Goal: Task Accomplishment & Management: Use online tool/utility

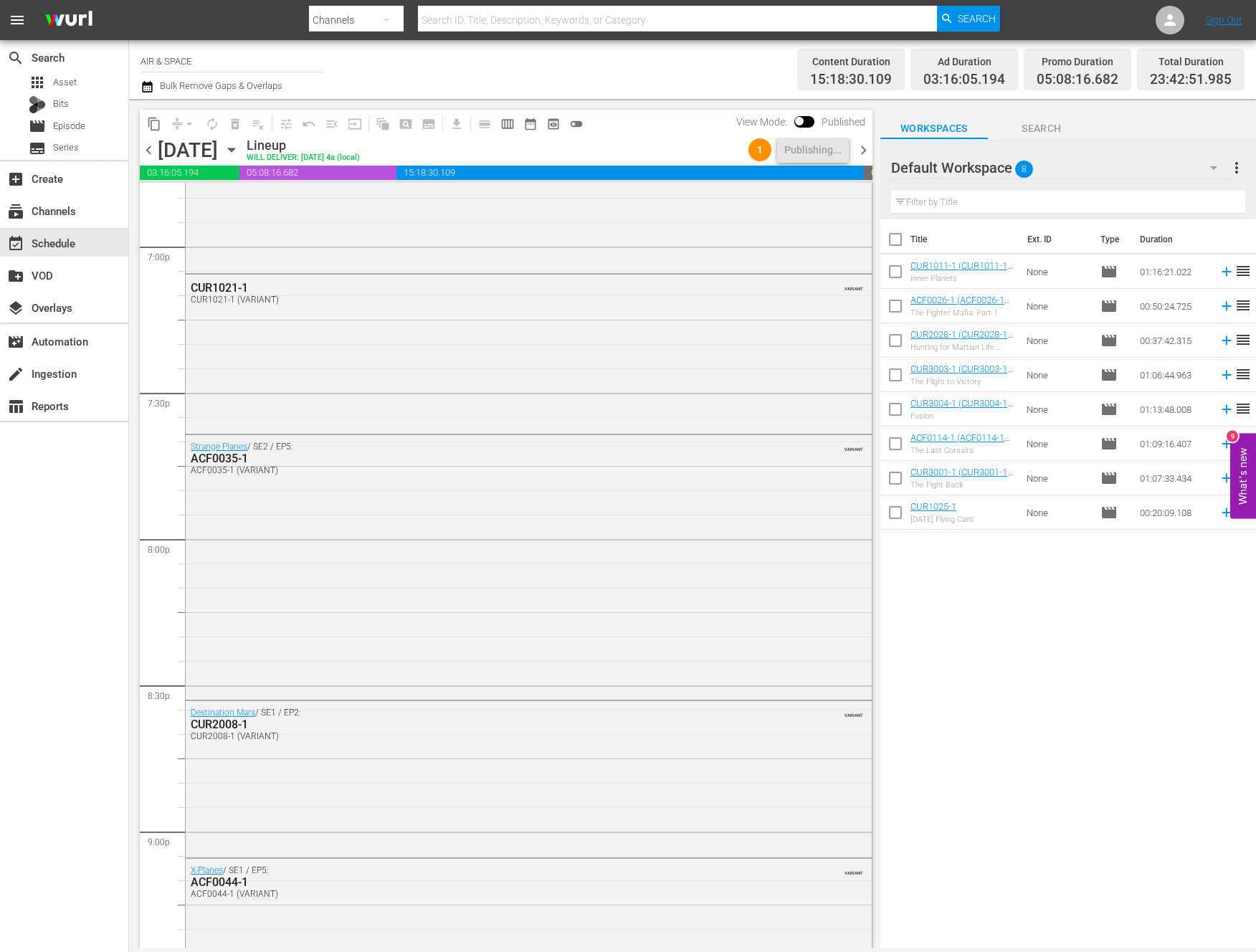
scroll to position [5401, 0]
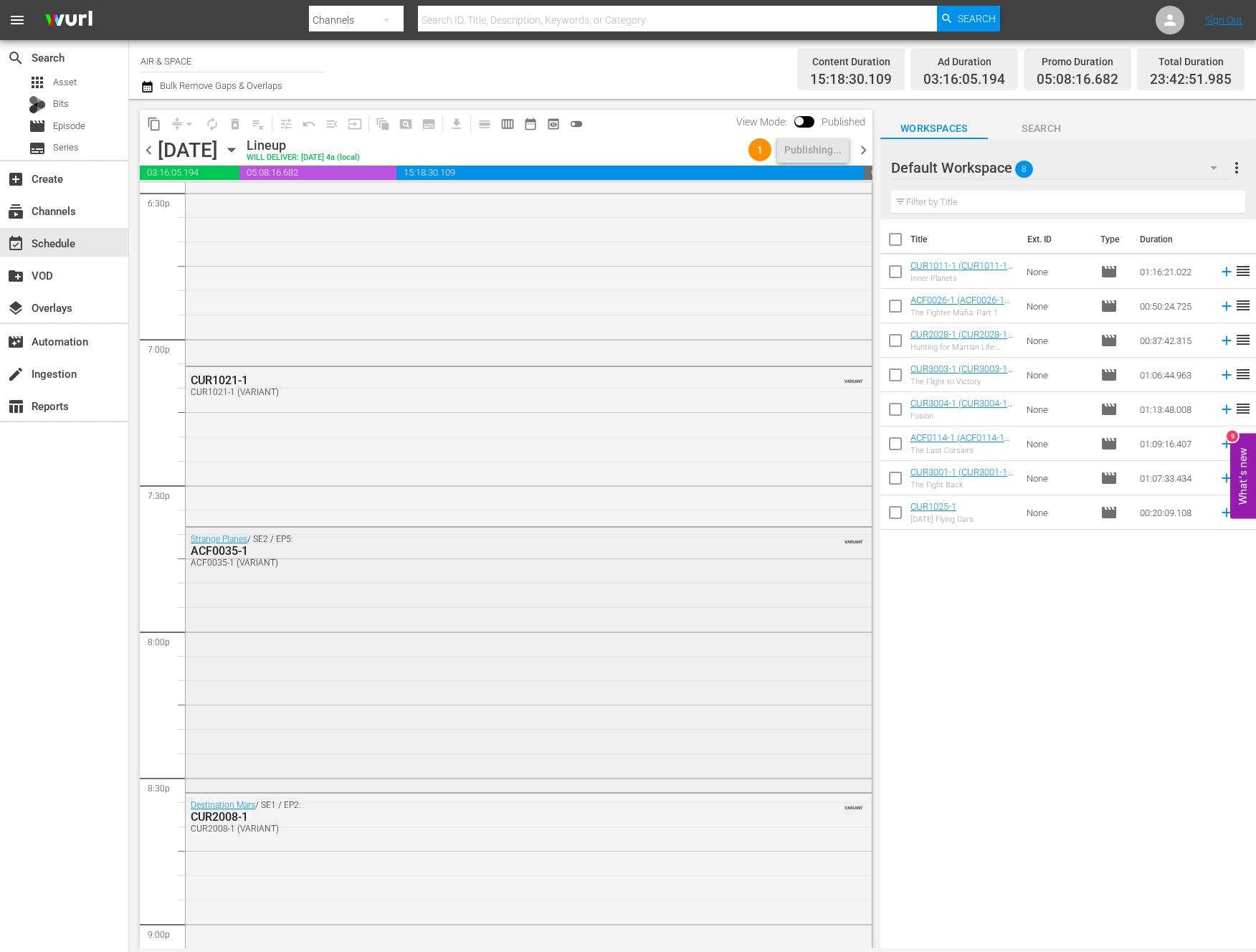
click at [214, 546] on div "ACF0035-1" at bounding box center [490, 551] width 598 height 13
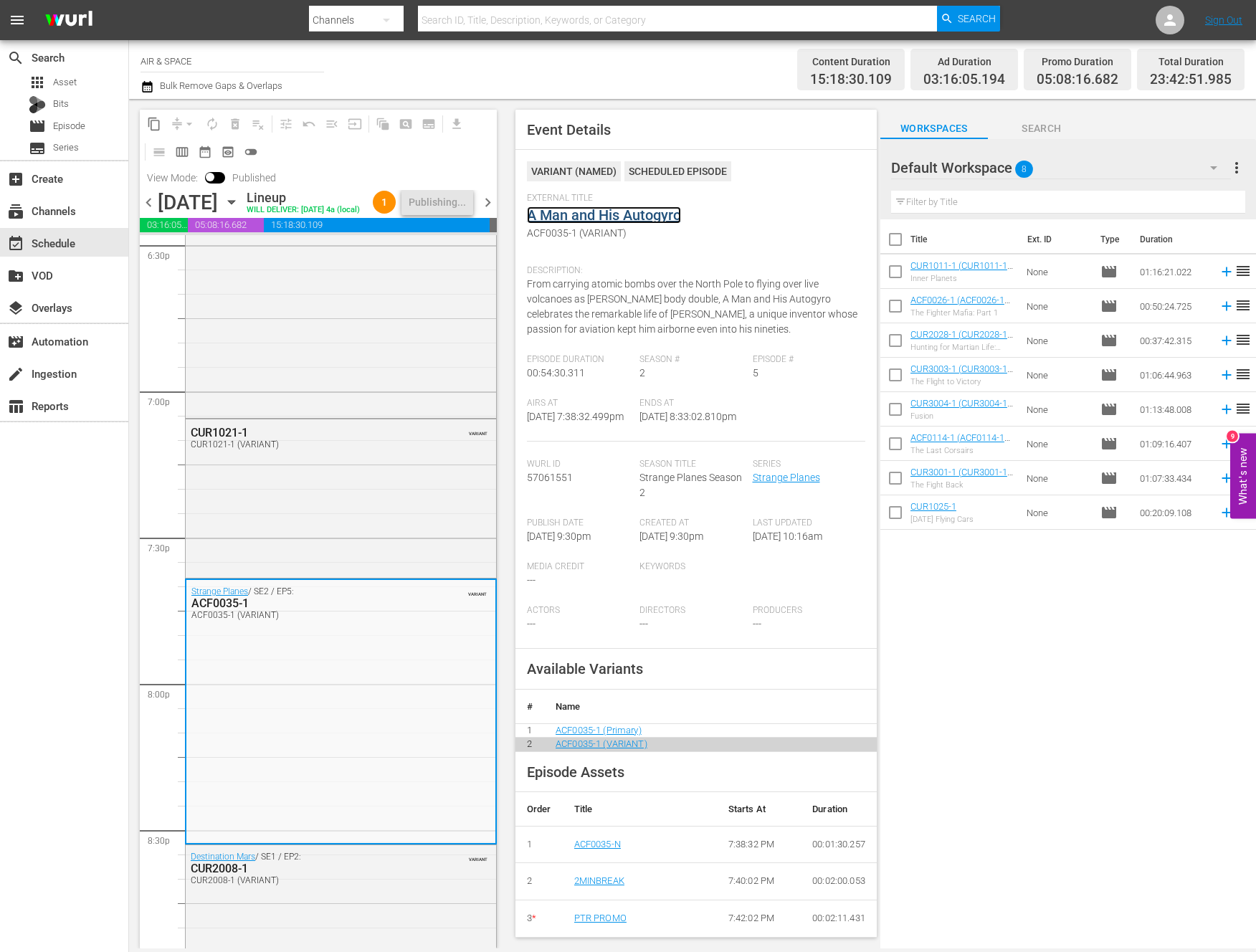
click at [627, 218] on link "A Man and His Autogyro" at bounding box center [604, 215] width 154 height 17
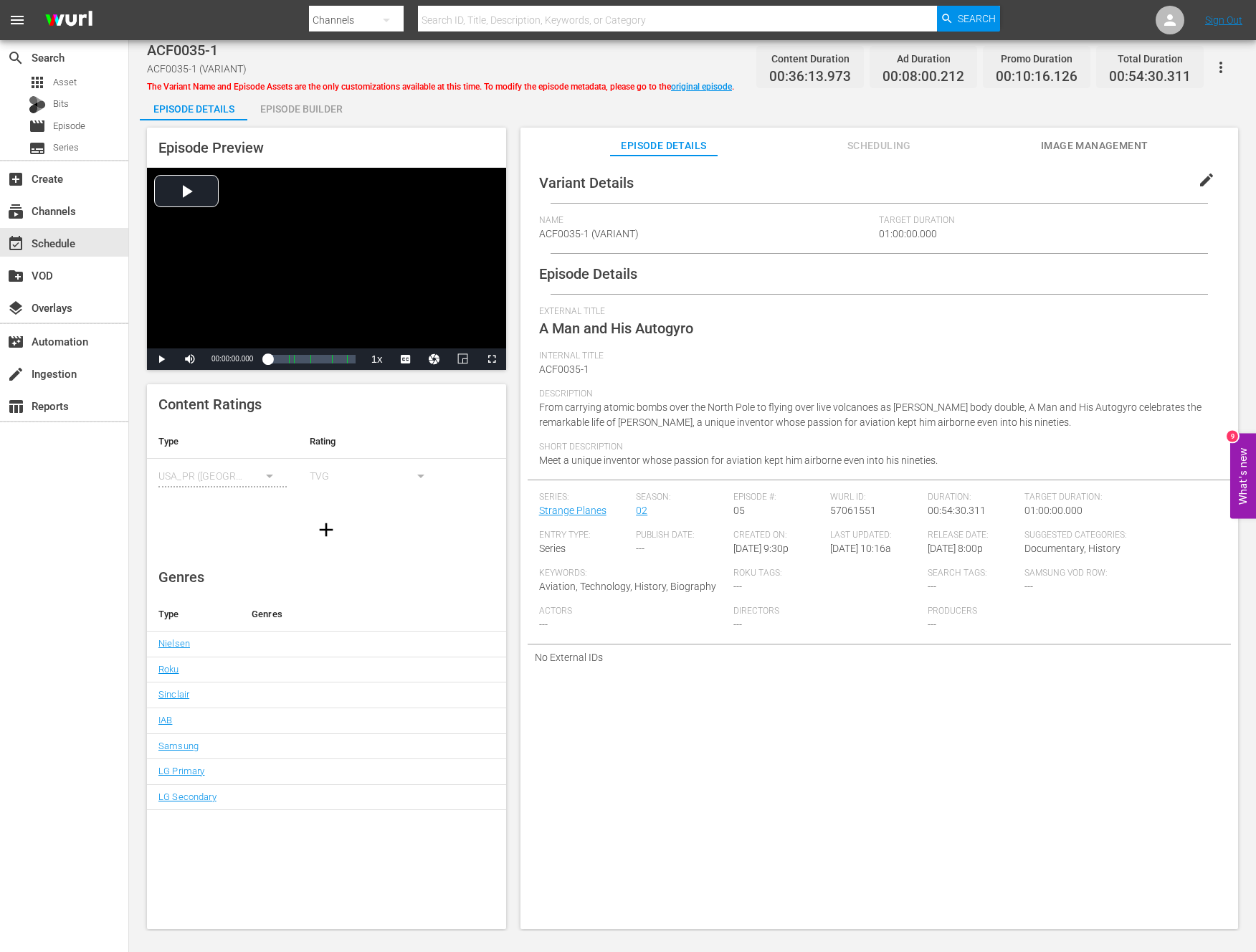
click at [1219, 61] on icon "button" at bounding box center [1221, 68] width 17 height 17
click at [1140, 80] on div "Add Episode to Workspace" at bounding box center [1137, 73] width 178 height 34
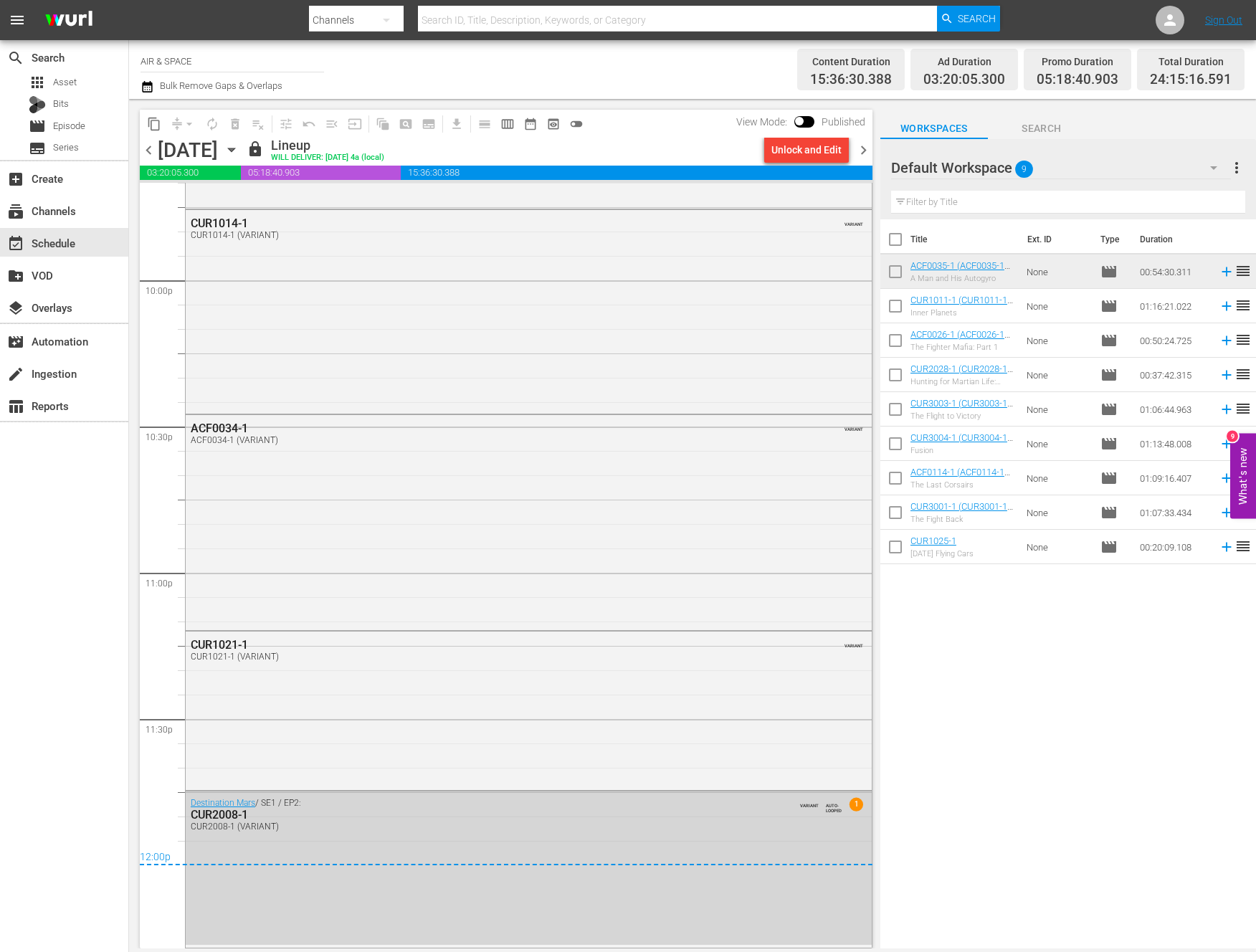
scroll to position [6324, 0]
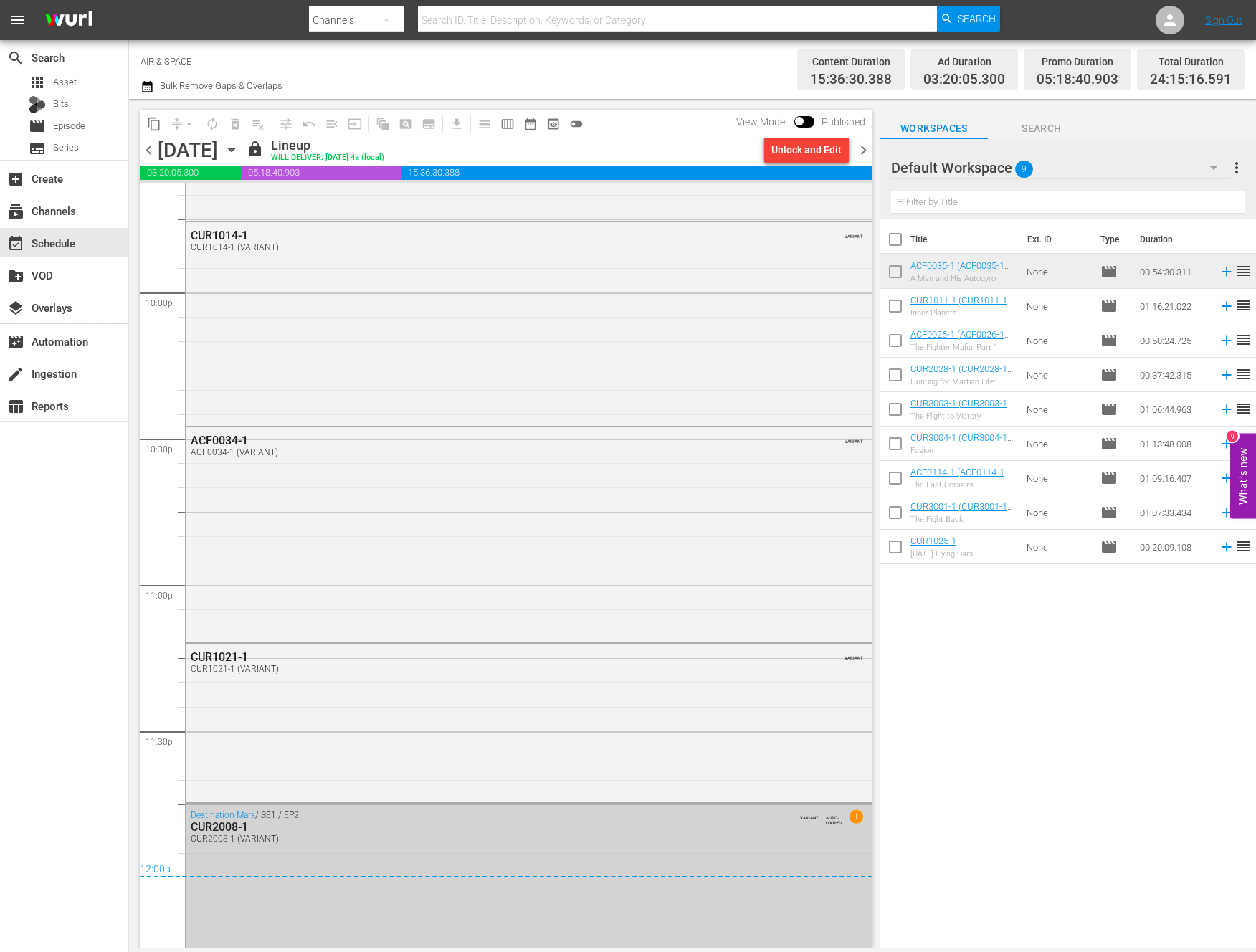
click at [787, 846] on div "Destination Mars / SE1 / EP2: CUR2008-1 CUR2008-1 (VARIANT) VARIANT AUTO-LOOPED…" at bounding box center [528, 826] width 686 height 45
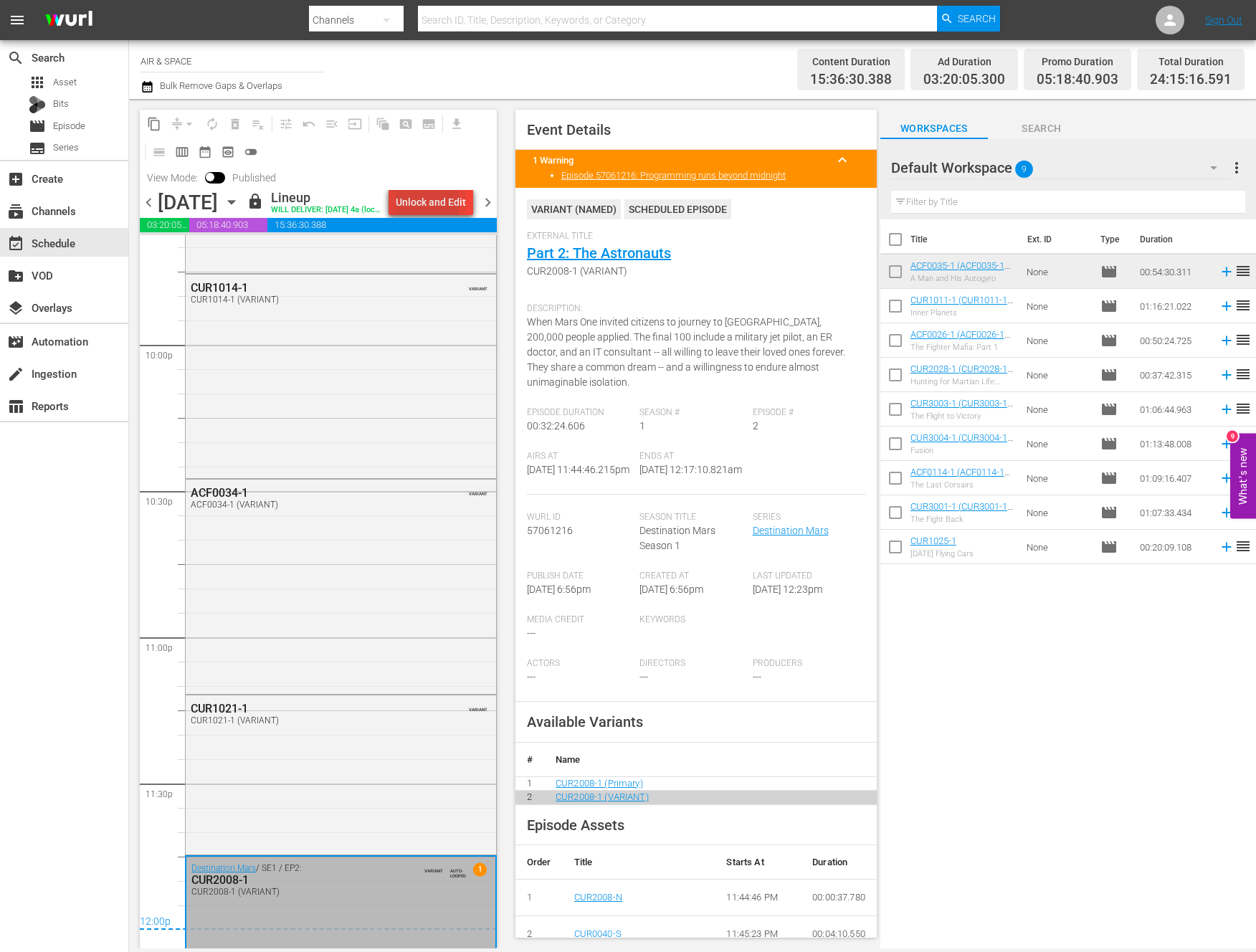
click at [415, 203] on div "Unlock and Edit" at bounding box center [431, 202] width 70 height 26
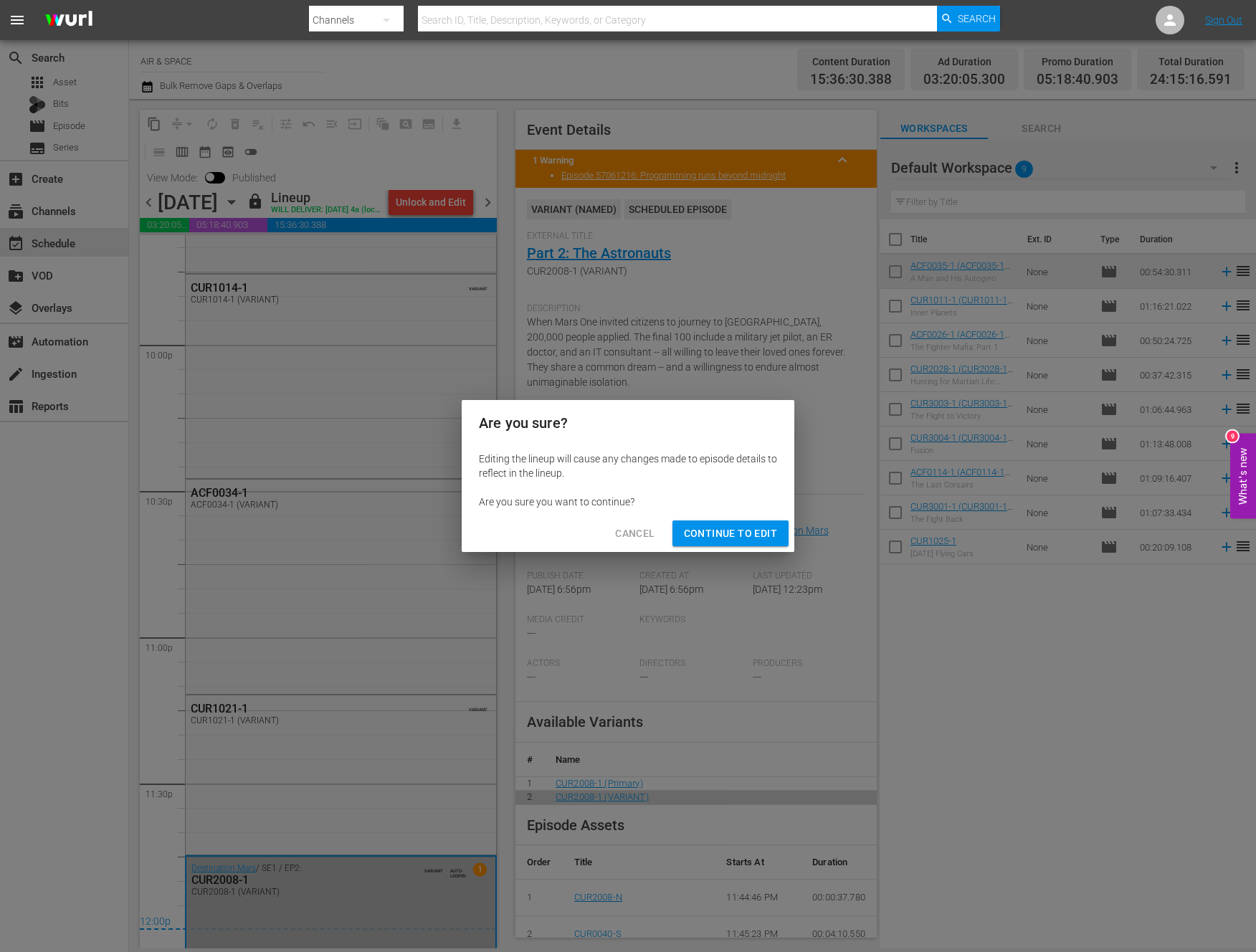
click at [741, 525] on span "Continue to Edit" at bounding box center [730, 534] width 93 height 18
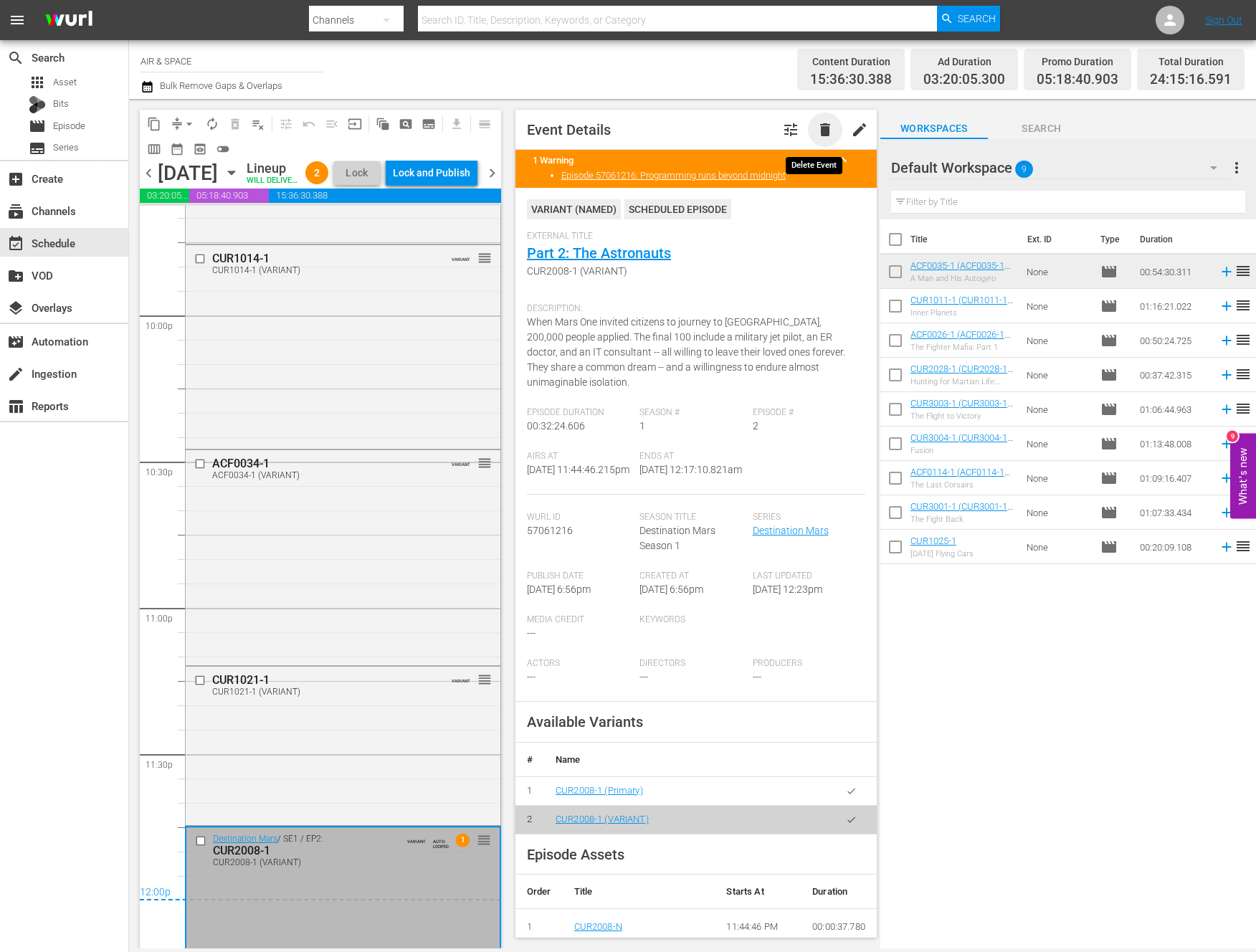
click at [817, 128] on span "delete" at bounding box center [825, 129] width 17 height 17
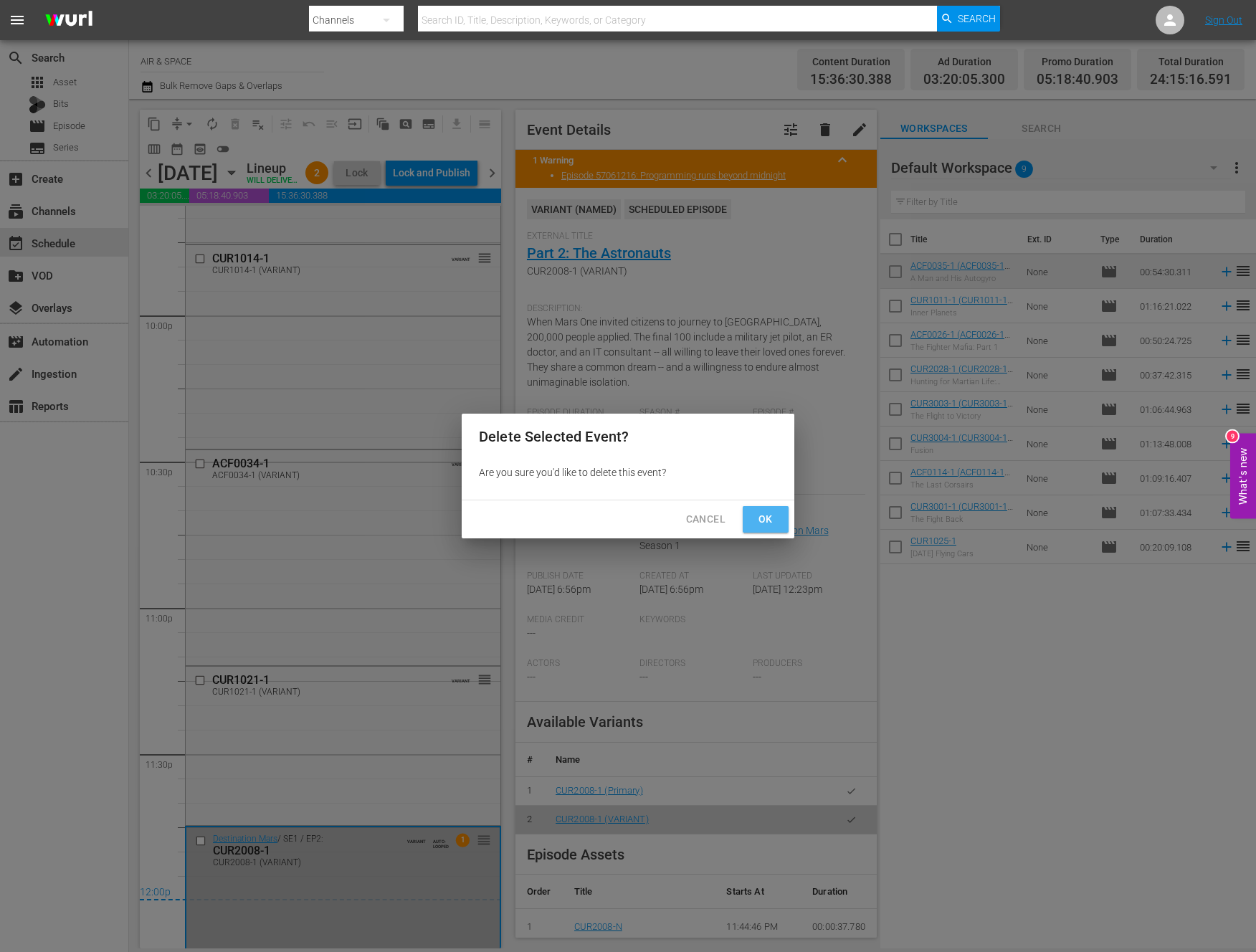
click at [760, 519] on span "Ok" at bounding box center [765, 519] width 23 height 18
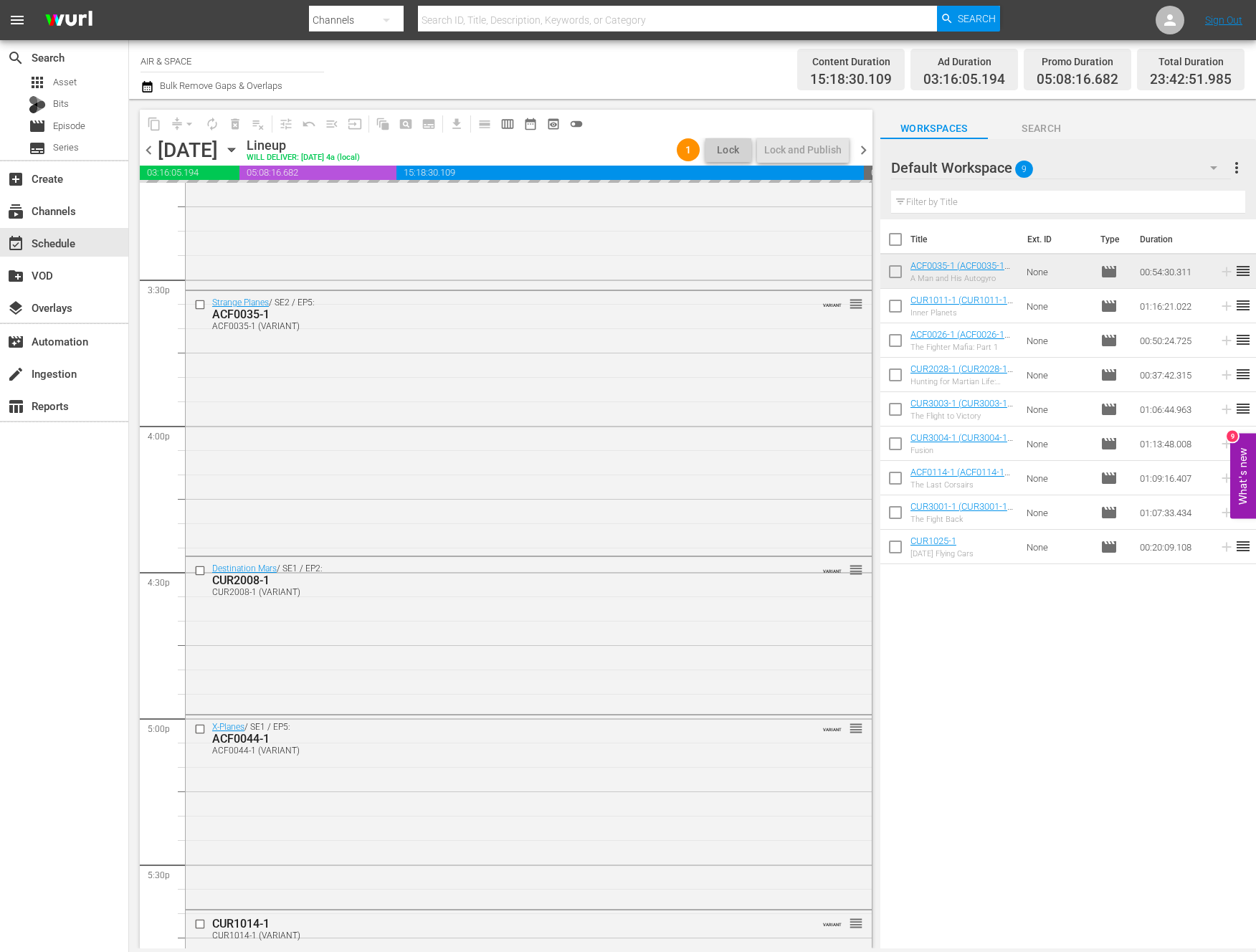
scroll to position [6254, 0]
